Goal: Task Accomplishment & Management: Use online tool/utility

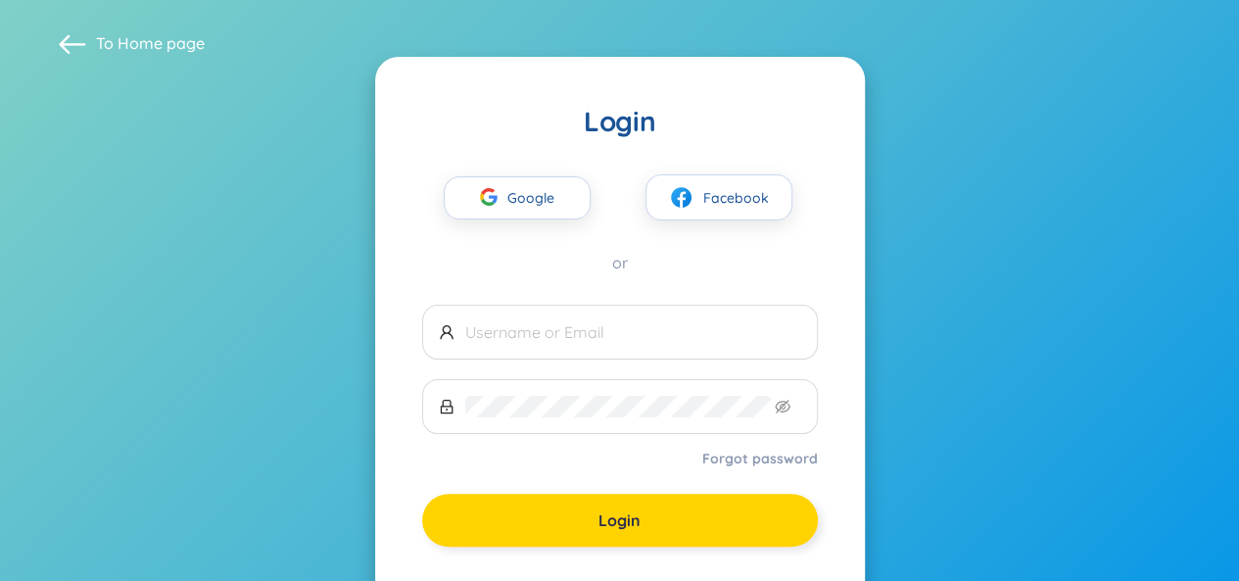
click at [623, 525] on span "Login" at bounding box center [619, 520] width 42 height 22
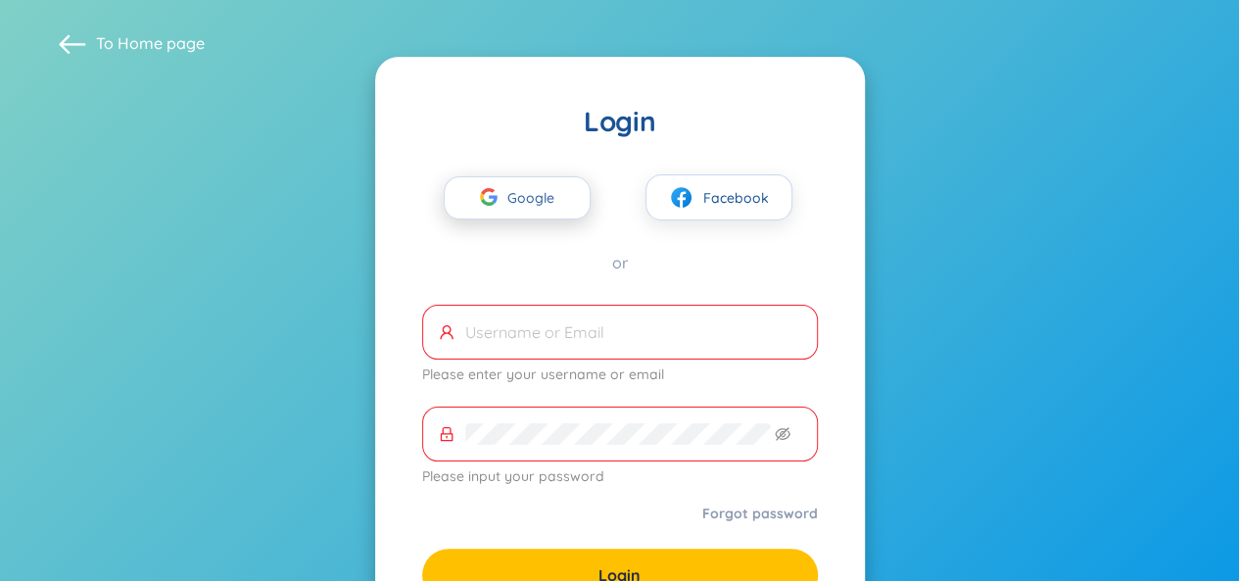
click at [550, 191] on span "Google" at bounding box center [535, 197] width 57 height 41
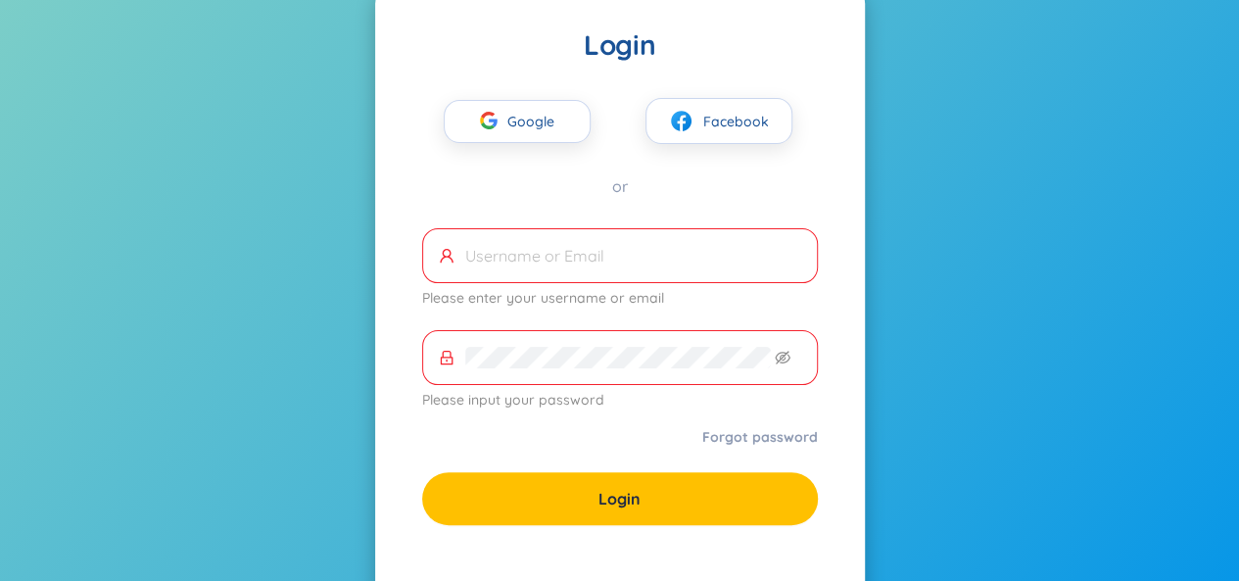
scroll to position [170, 0]
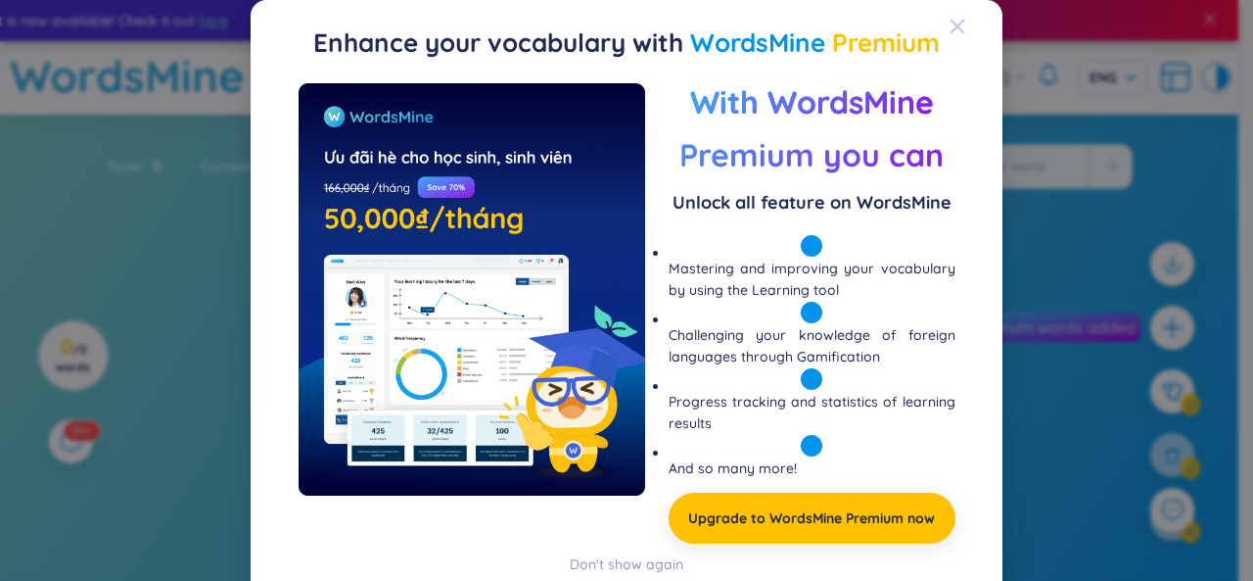
click at [951, 24] on icon "Close" at bounding box center [958, 27] width 14 height 14
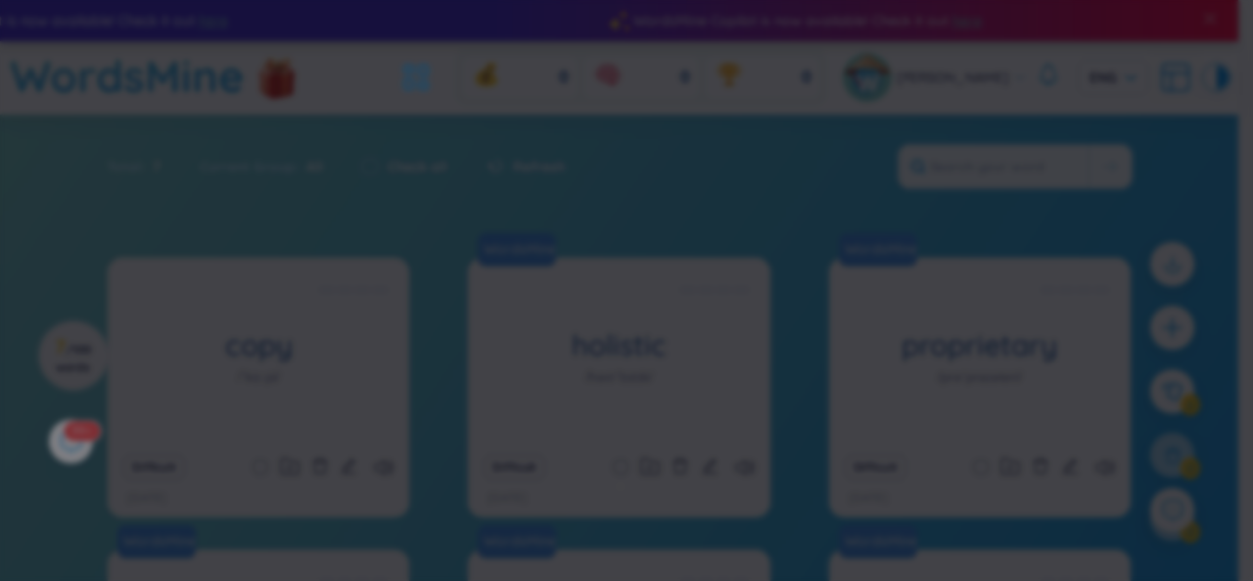
click at [950, 23] on icon "Close" at bounding box center [958, 27] width 16 height 16
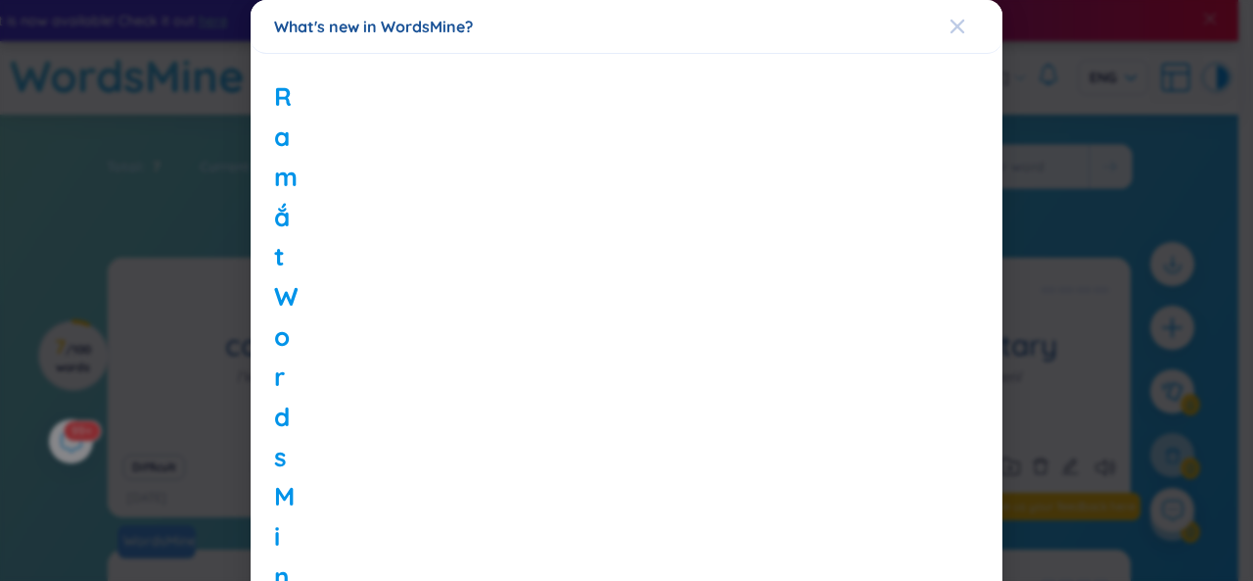
click at [950, 26] on icon "Close" at bounding box center [958, 27] width 16 height 16
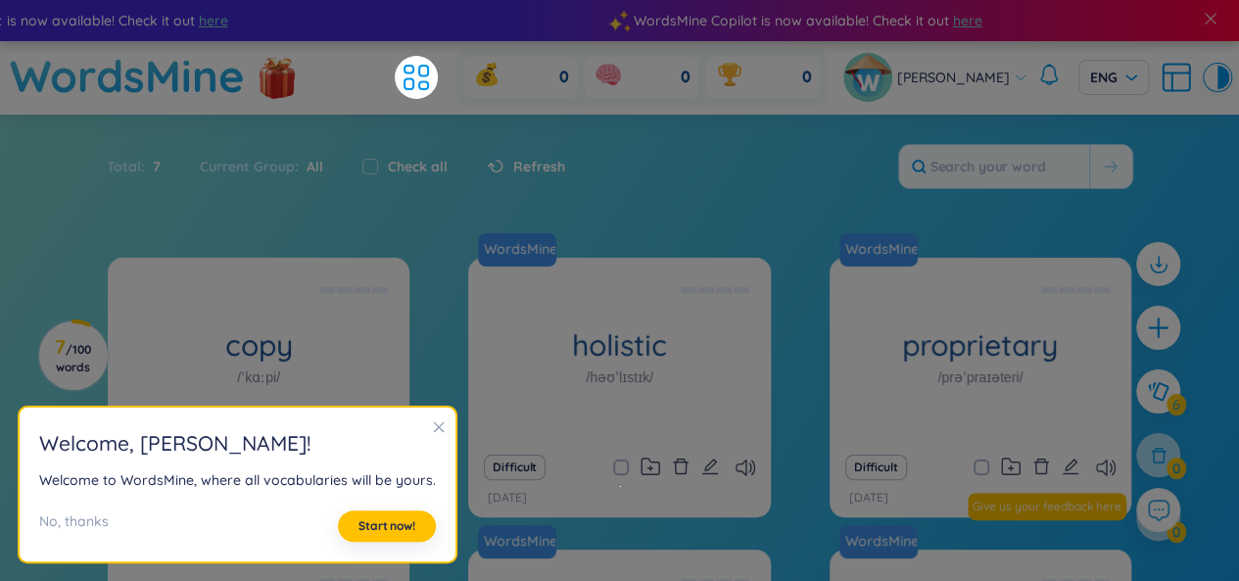
click at [441, 422] on section "Welcome , [PERSON_NAME] ! Welcome to WordsMine, where all vocabularies will be …" at bounding box center [238, 484] width 436 height 155
click at [432, 428] on icon "close" at bounding box center [439, 427] width 14 height 14
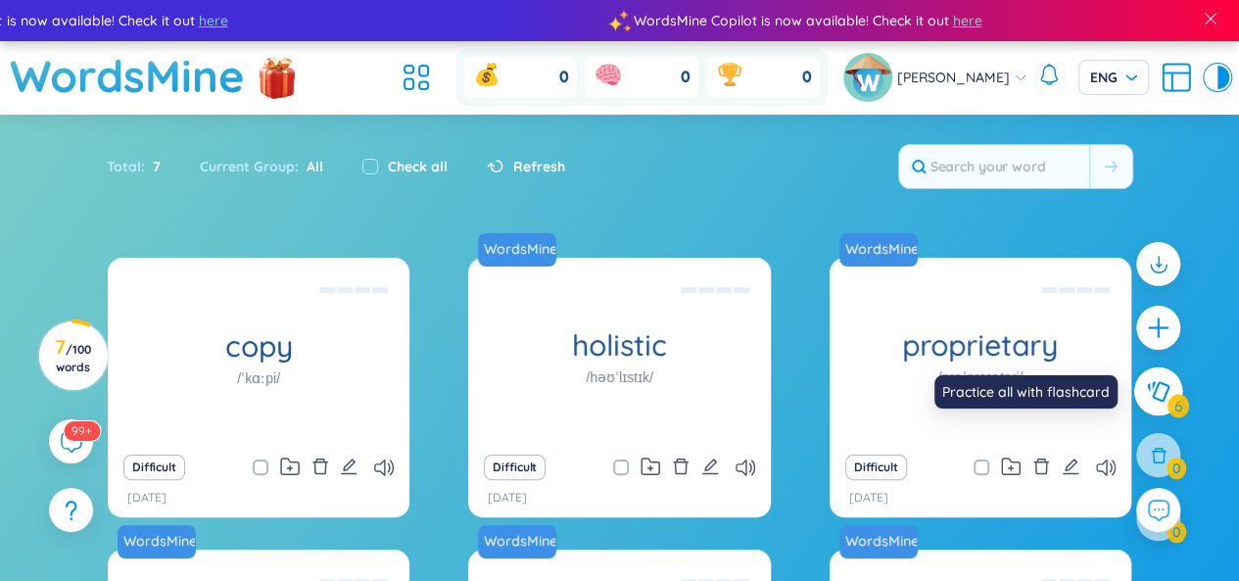
click at [1152, 397] on icon at bounding box center [1158, 391] width 23 height 21
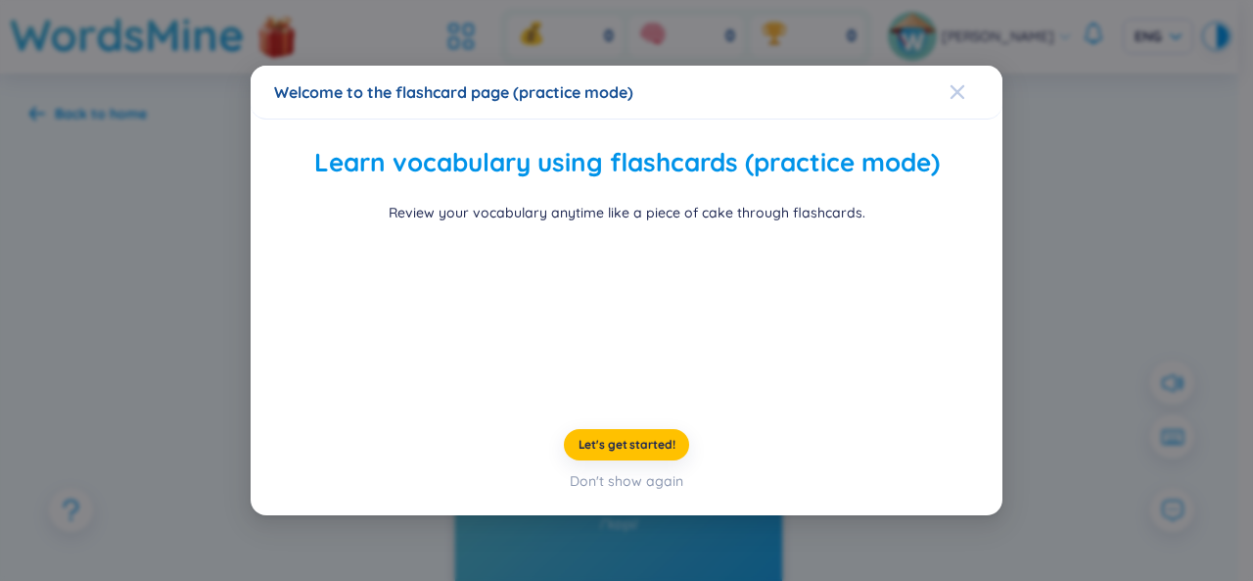
click at [951, 84] on icon "Close" at bounding box center [958, 91] width 14 height 14
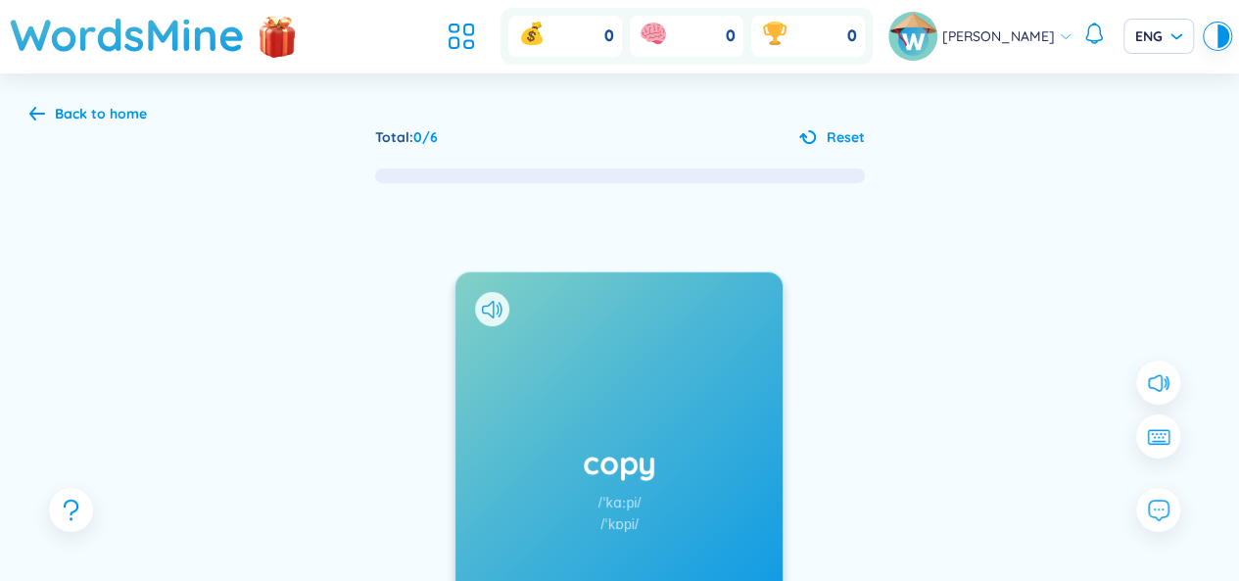
click at [49, 108] on div "Back to home" at bounding box center [87, 114] width 117 height 22
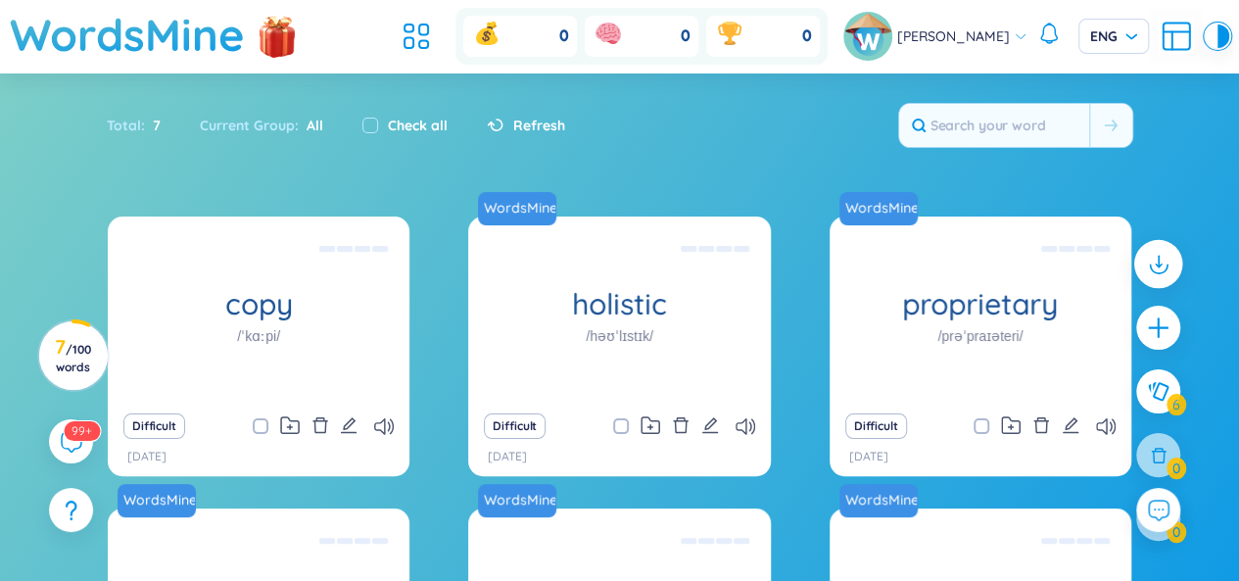
click at [1145, 271] on icon at bounding box center [1157, 263] width 25 height 25
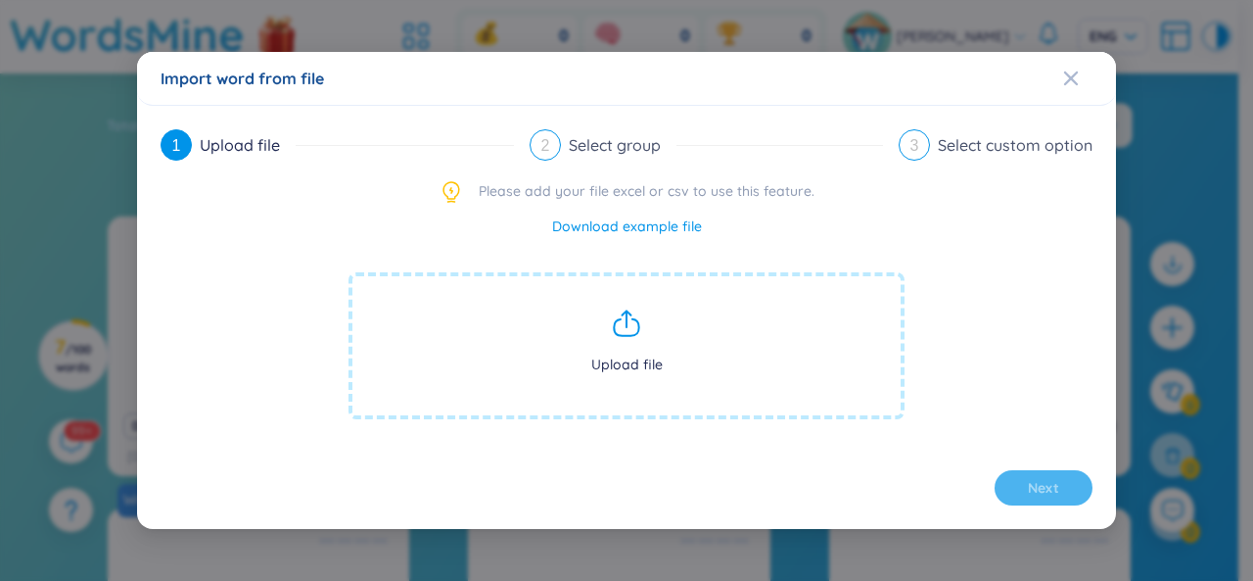
click at [620, 342] on span "Upload file" at bounding box center [627, 345] width 556 height 147
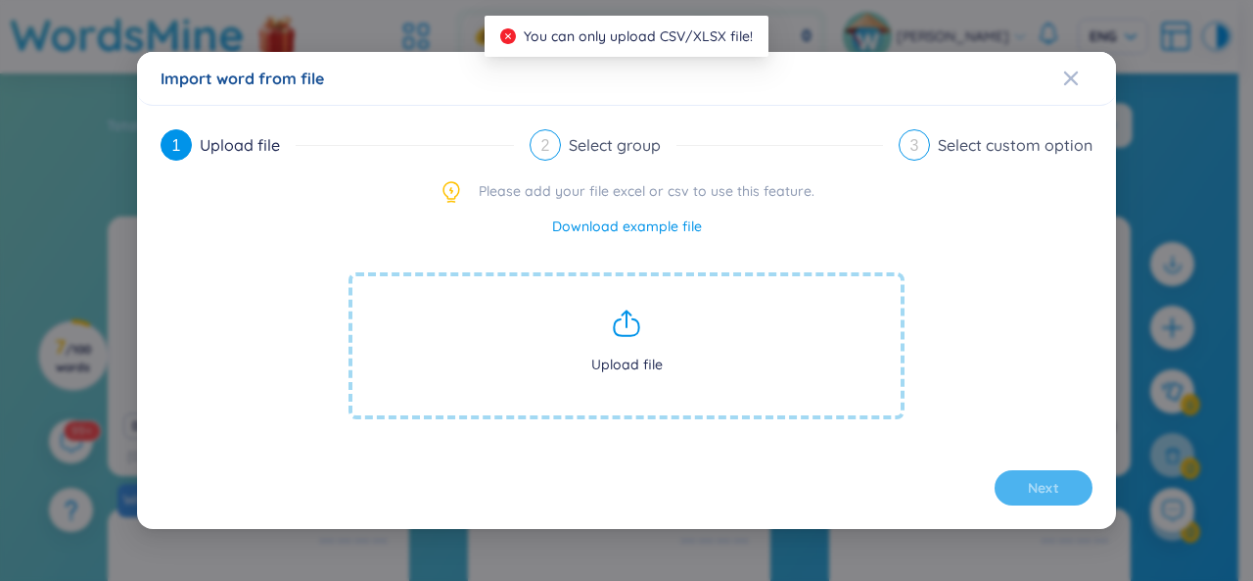
click at [637, 317] on icon at bounding box center [626, 322] width 31 height 31
click at [625, 329] on icon at bounding box center [626, 322] width 31 height 31
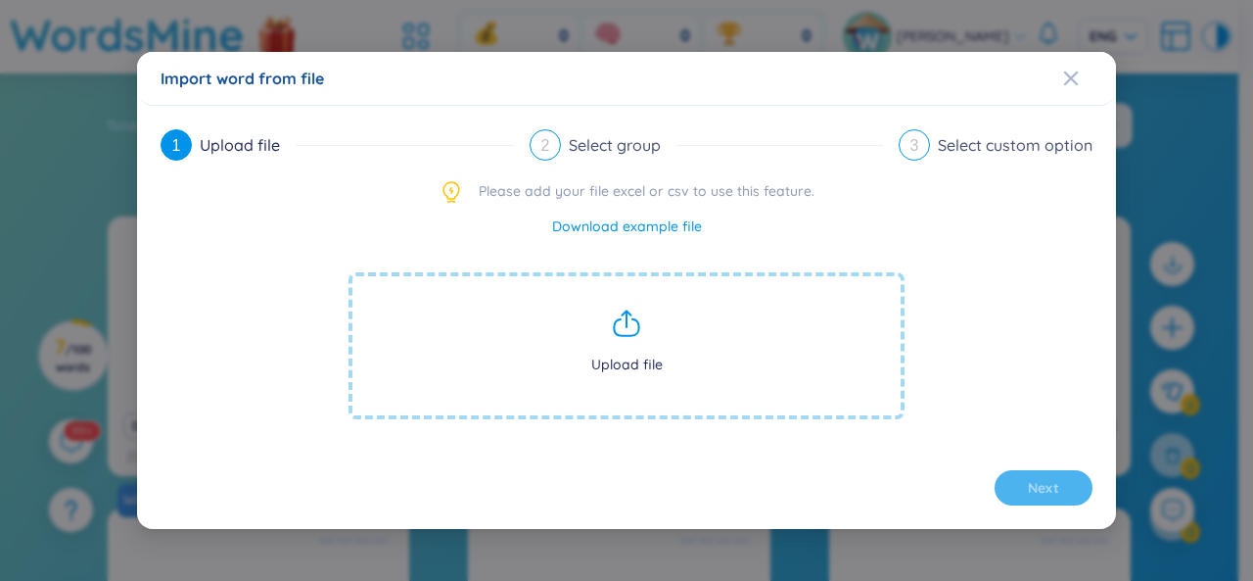
click at [612, 333] on icon at bounding box center [626, 322] width 31 height 31
click at [639, 330] on icon at bounding box center [626, 322] width 31 height 31
click at [619, 337] on icon at bounding box center [626, 322] width 31 height 31
click at [613, 365] on span "Upload file" at bounding box center [627, 345] width 556 height 147
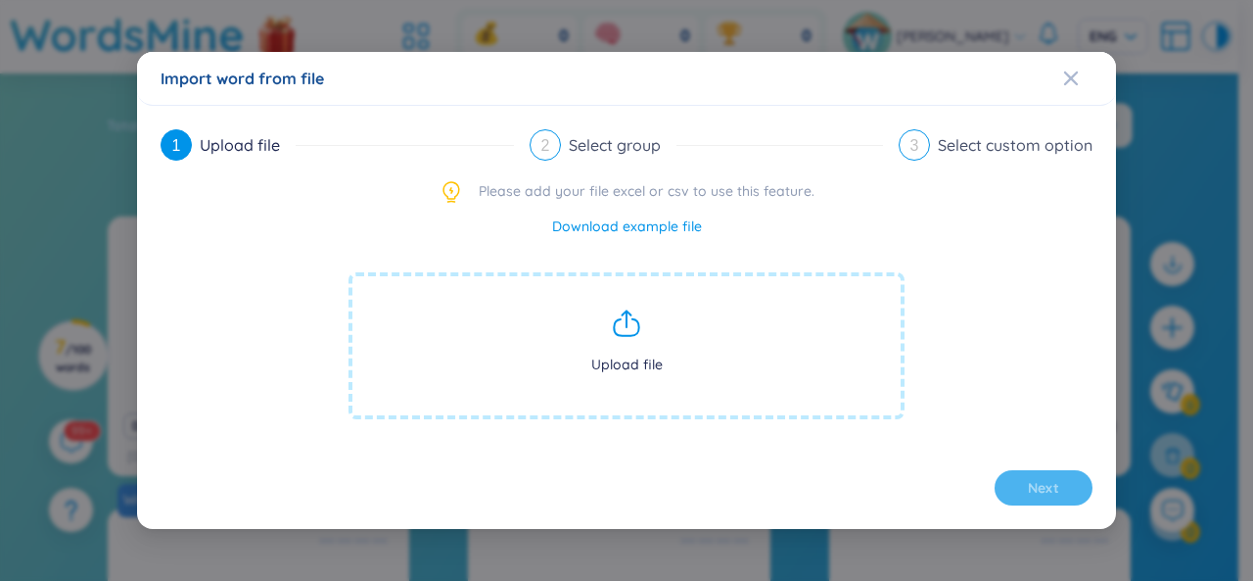
click at [610, 336] on span "Upload file" at bounding box center [627, 345] width 556 height 147
click at [1069, 81] on icon "Close" at bounding box center [1071, 78] width 14 height 14
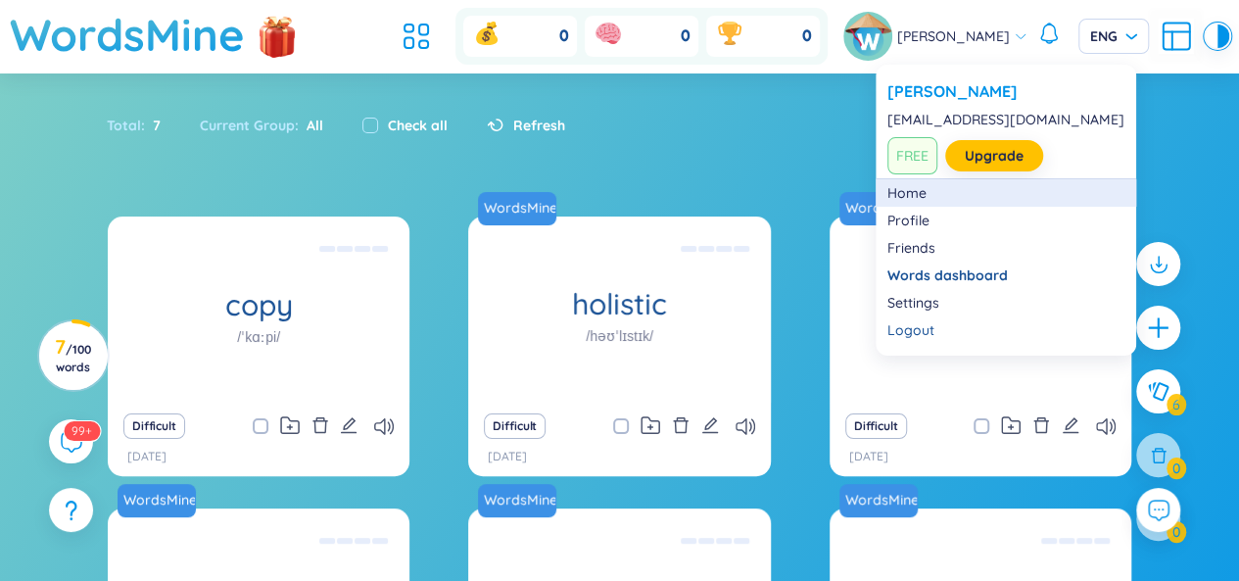
click at [919, 183] on link "Home" at bounding box center [1005, 193] width 237 height 20
